Goal: Complete application form

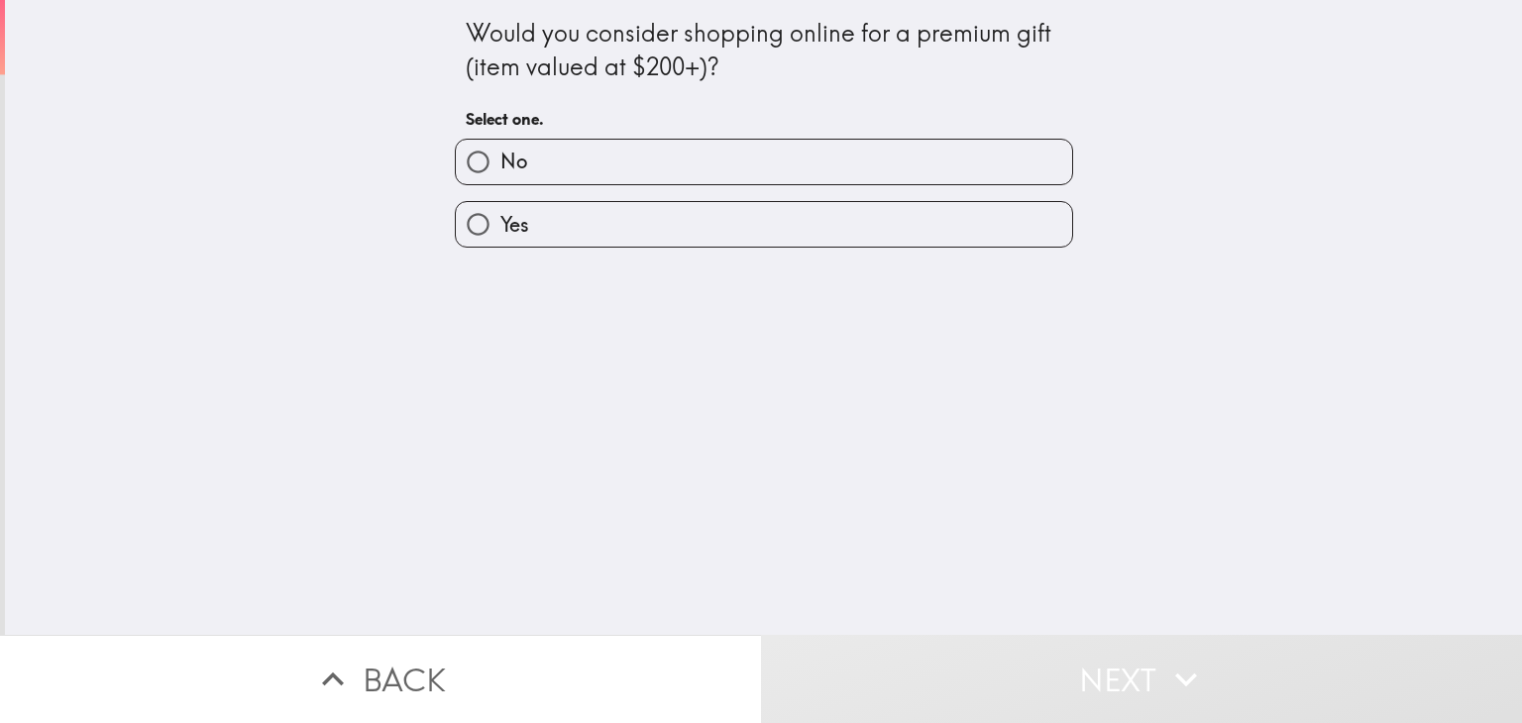
drag, startPoint x: 444, startPoint y: 17, endPoint x: 739, endPoint y: 462, distance: 533.9
click at [755, 318] on div "Would you consider shopping online for a premium gift (item valued at $200+)? S…" at bounding box center [763, 317] width 1517 height 635
click at [779, 518] on div "Would you consider shopping online for a premium gift (item valued at $200+)? S…" at bounding box center [763, 317] width 1517 height 635
click at [458, 224] on input "Yes" at bounding box center [478, 224] width 45 height 45
radio input "true"
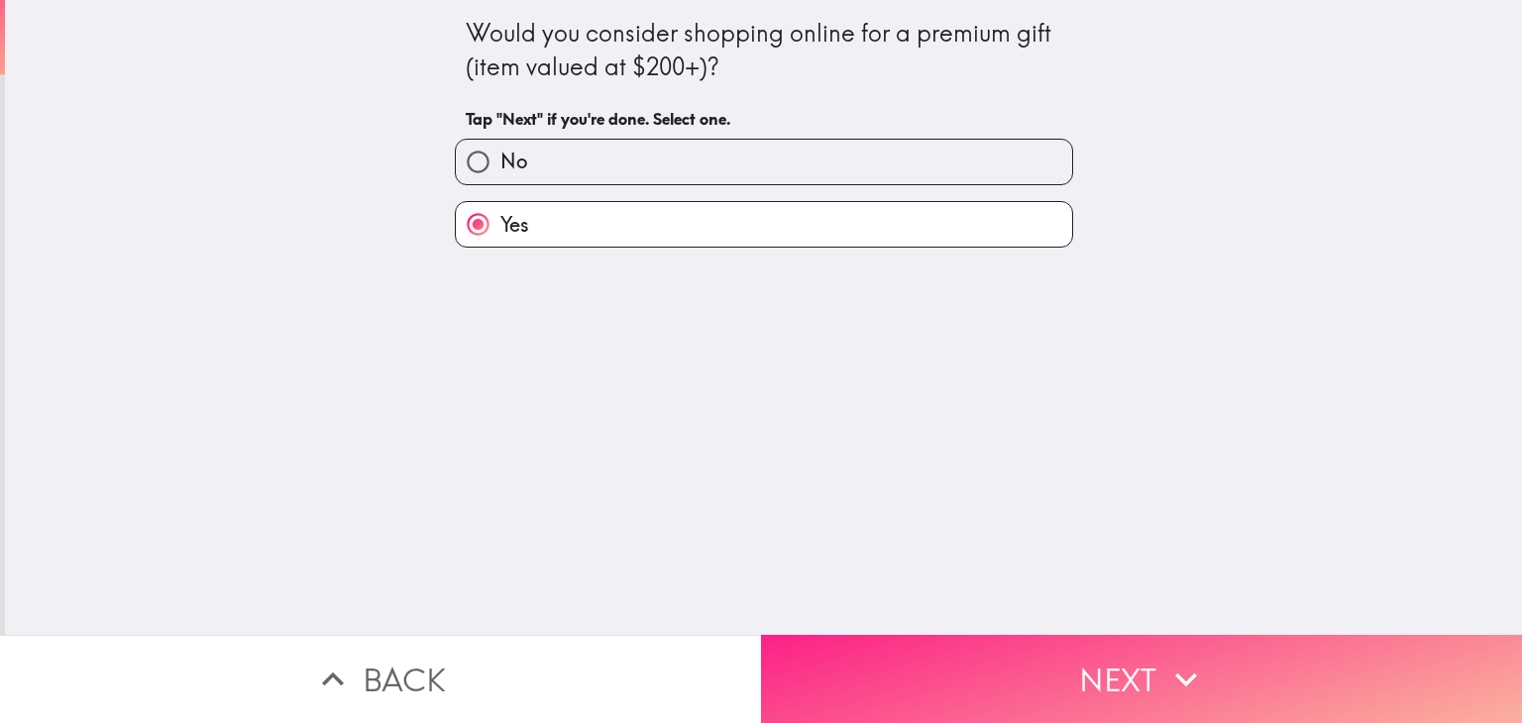
click at [1008, 635] on span "button" at bounding box center [1141, 679] width 761 height 88
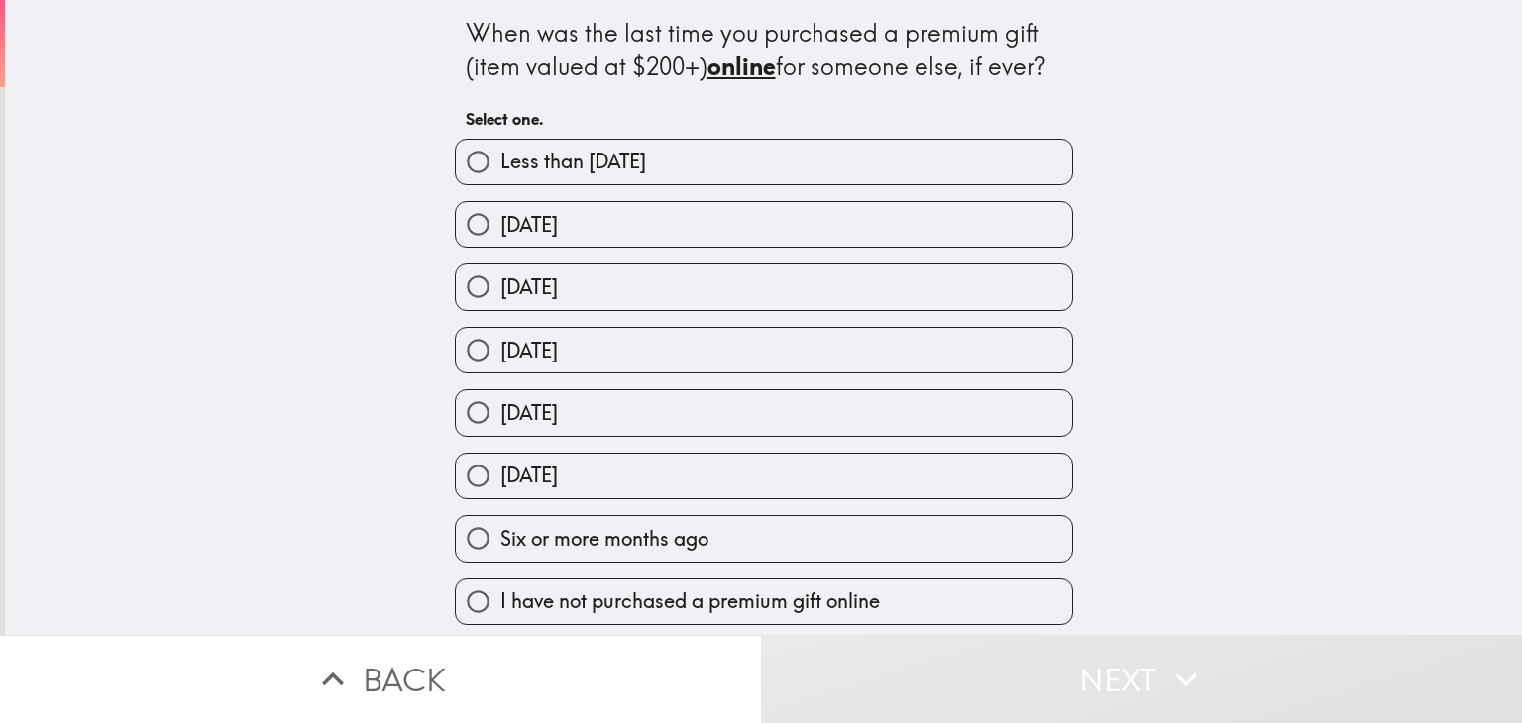
scroll to position [2, 0]
drag, startPoint x: 448, startPoint y: 22, endPoint x: 1018, endPoint y: 587, distance: 803.5
click at [1018, 587] on div "When was the last time you purchased a premium gift (item valued at $200+) onli…" at bounding box center [764, 312] width 634 height 625
click at [1080, 131] on div "When was the last time you purchased a premium gift (item valued at $200+) onli…" at bounding box center [763, 317] width 1517 height 635
click at [462, 533] on input "Six or more months ago" at bounding box center [478, 538] width 45 height 45
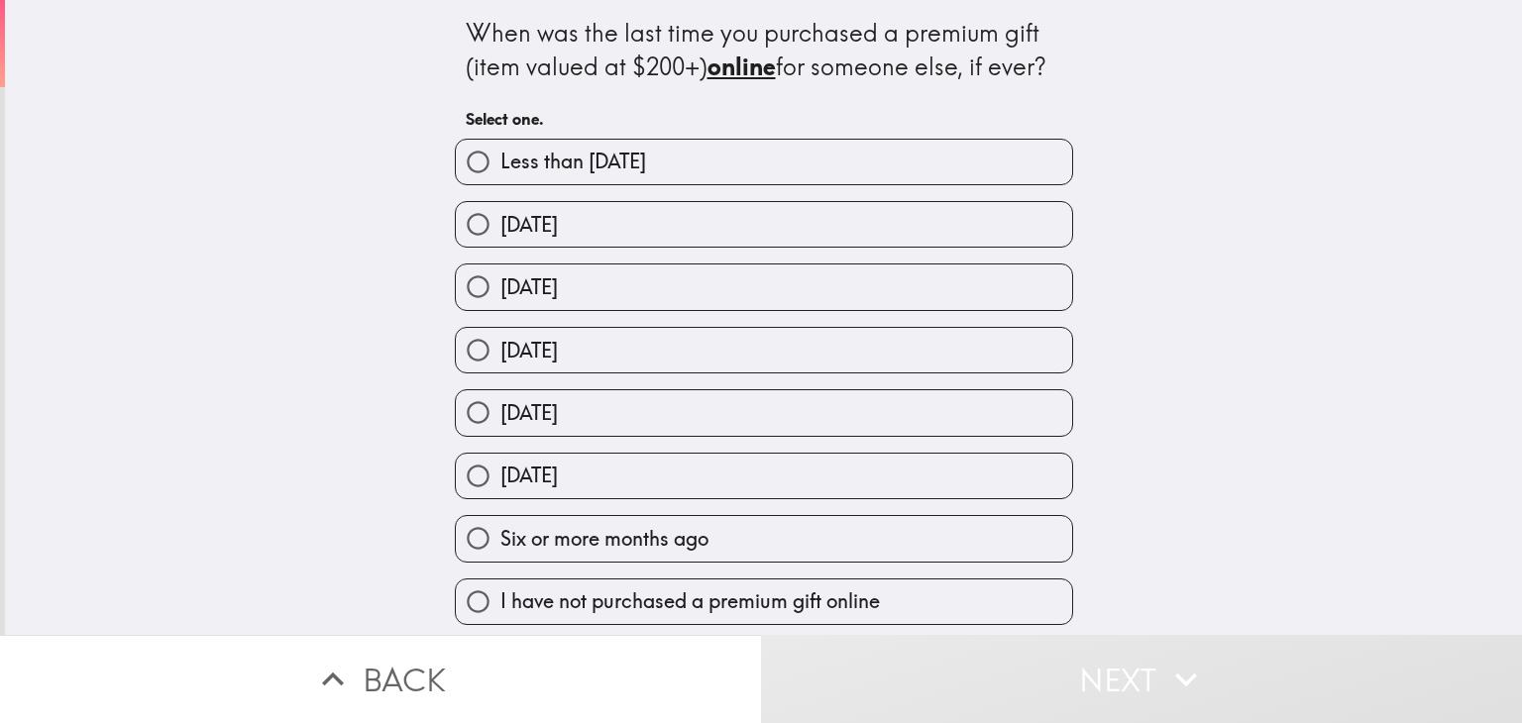
radio input "true"
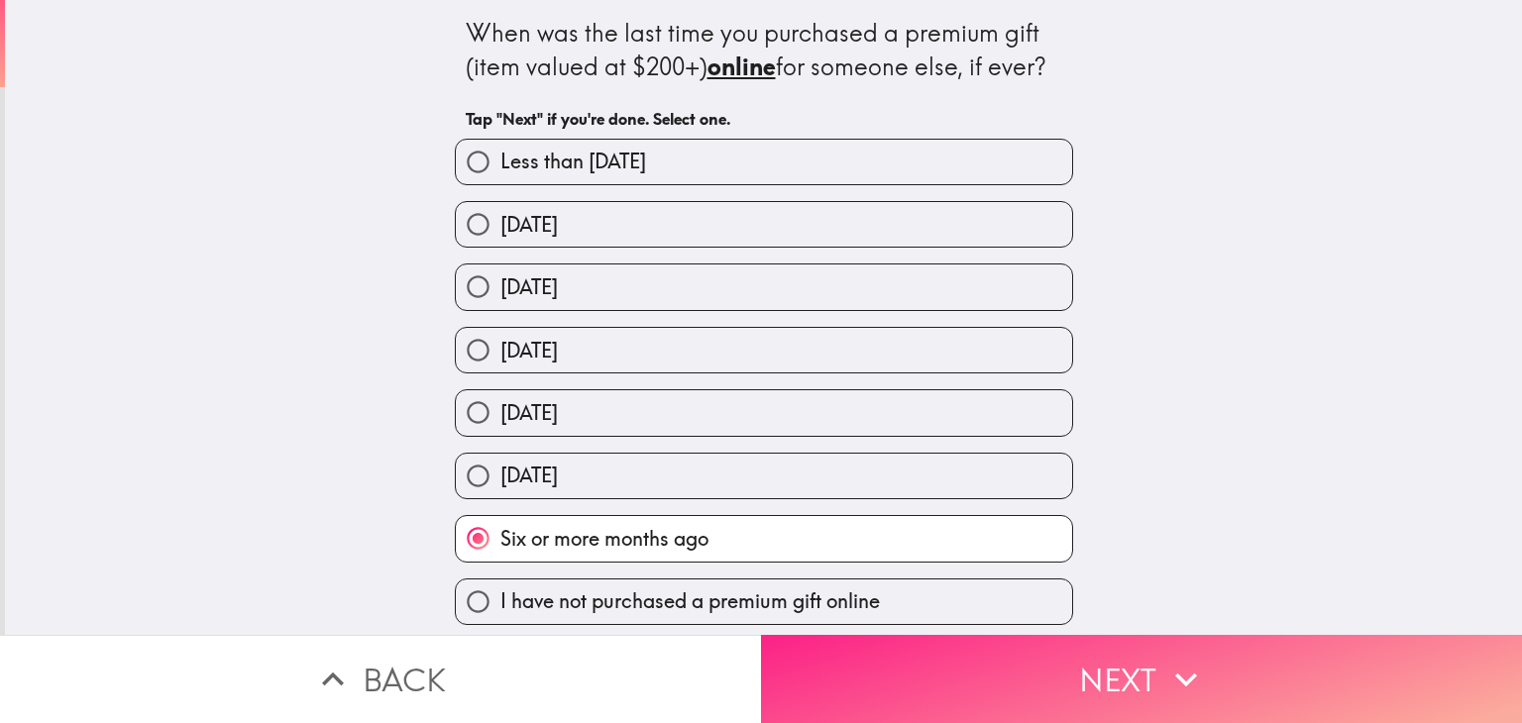
click at [1078, 662] on span "button" at bounding box center [1141, 679] width 761 height 88
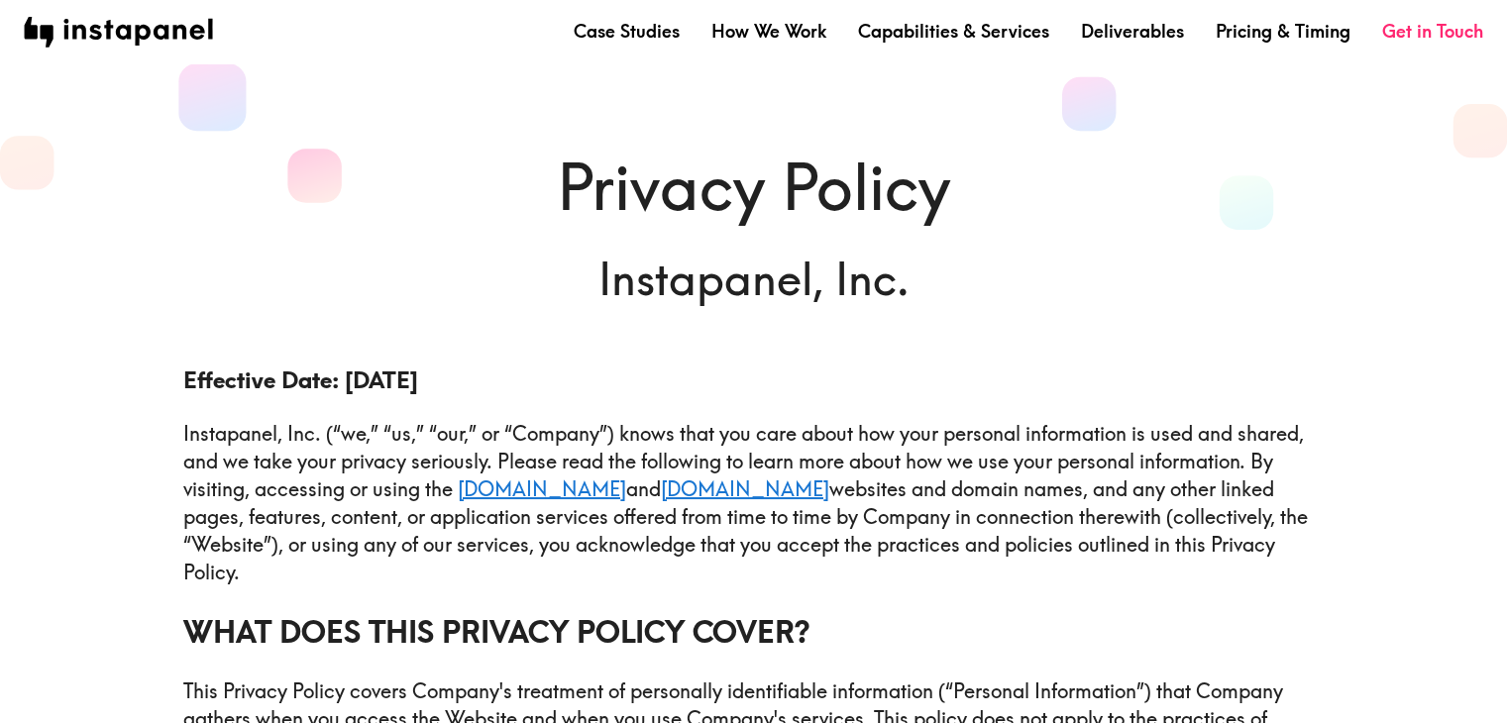
click at [1057, 59] on div "Case Studies How We Work Capabilities & Services Deliverables Pricing & Timing …" at bounding box center [753, 31] width 1507 height 63
